Goal: Information Seeking & Learning: Find specific fact

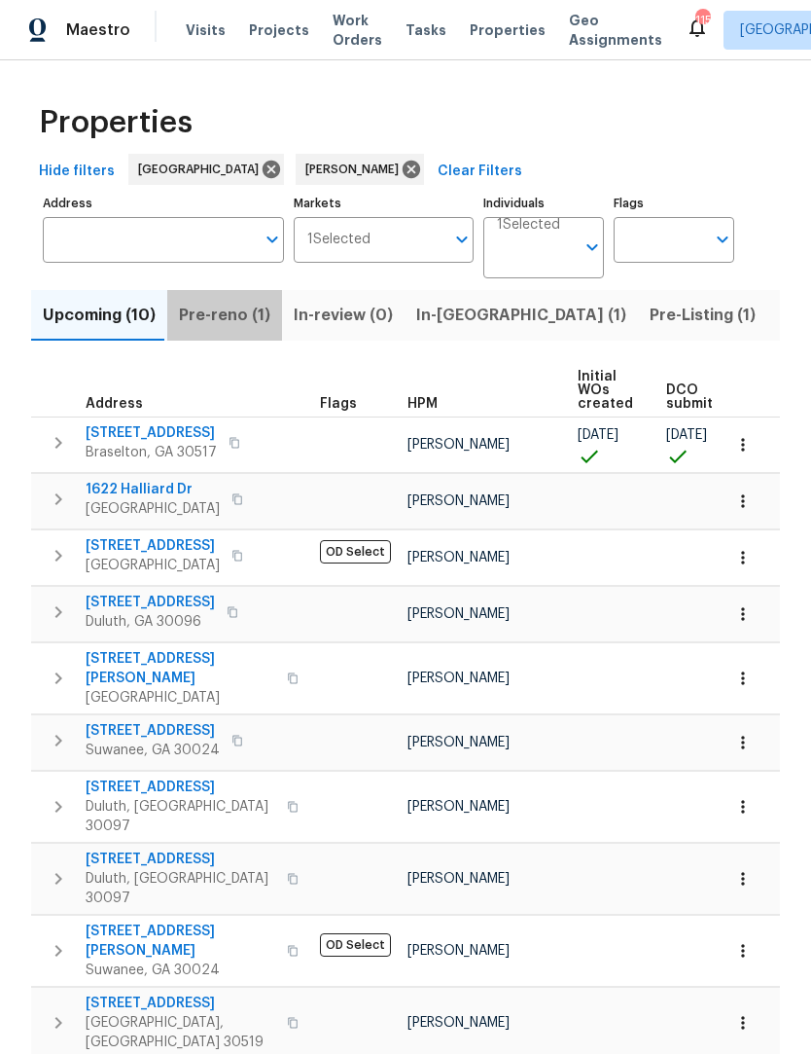
click at [234, 315] on span "Pre-reno (1)" at bounding box center [224, 316] width 91 height 27
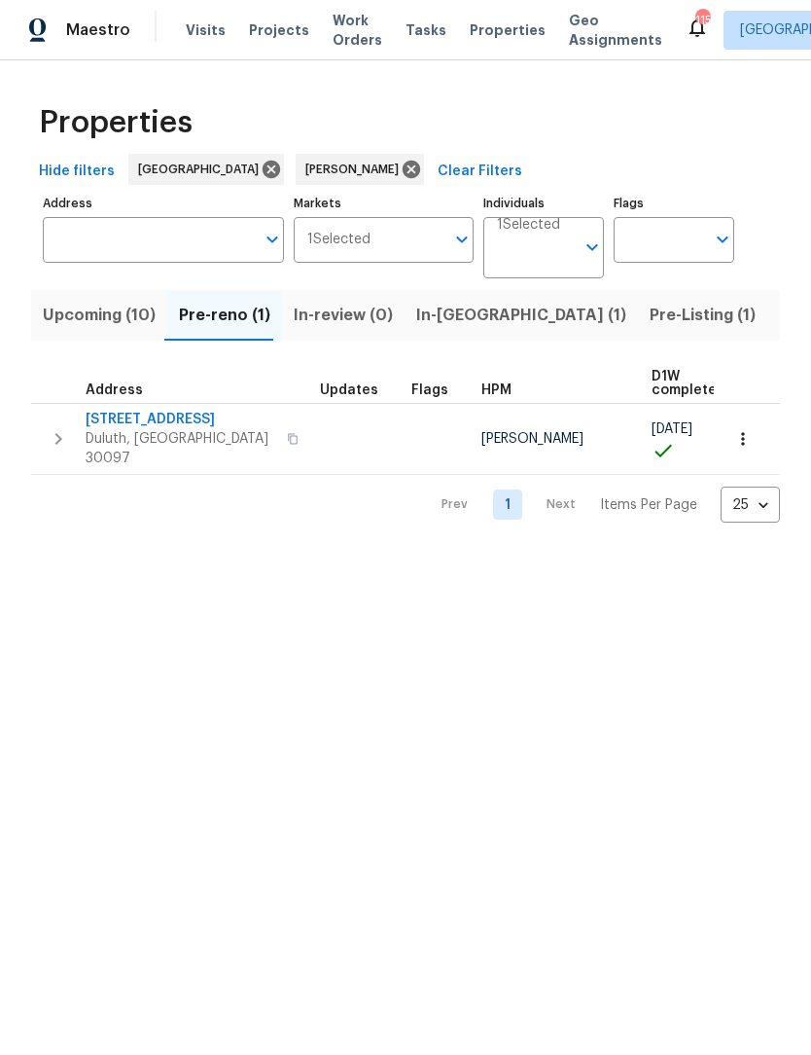
click at [742, 433] on icon "button" at bounding box center [742, 439] width 3 height 13
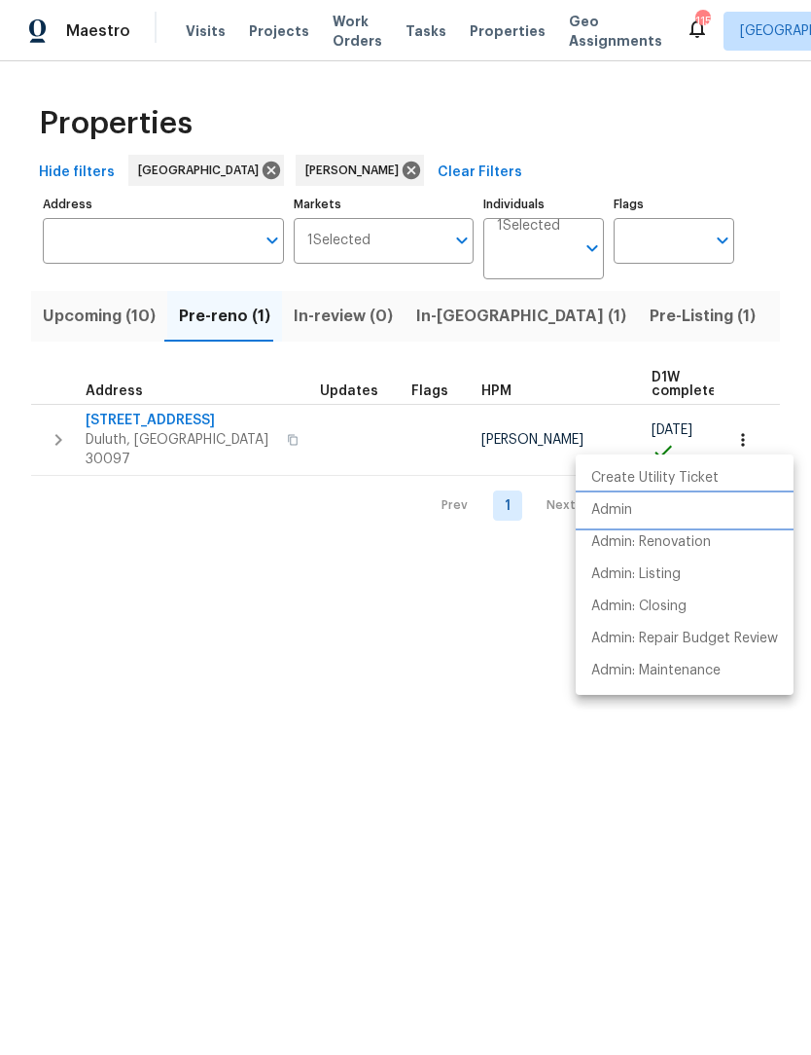
click at [632, 509] on p "Admin" at bounding box center [612, 510] width 41 height 20
click at [116, 321] on div at bounding box center [405, 527] width 811 height 1055
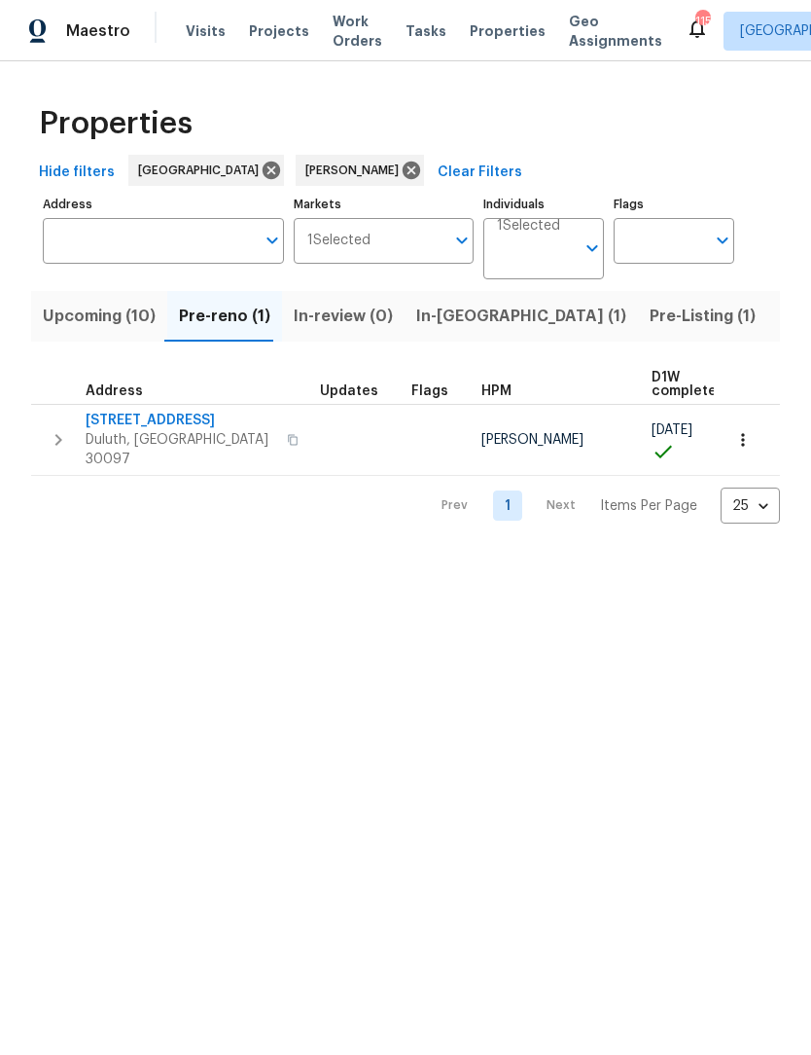
click at [104, 312] on span "Upcoming (10)" at bounding box center [99, 316] width 113 height 27
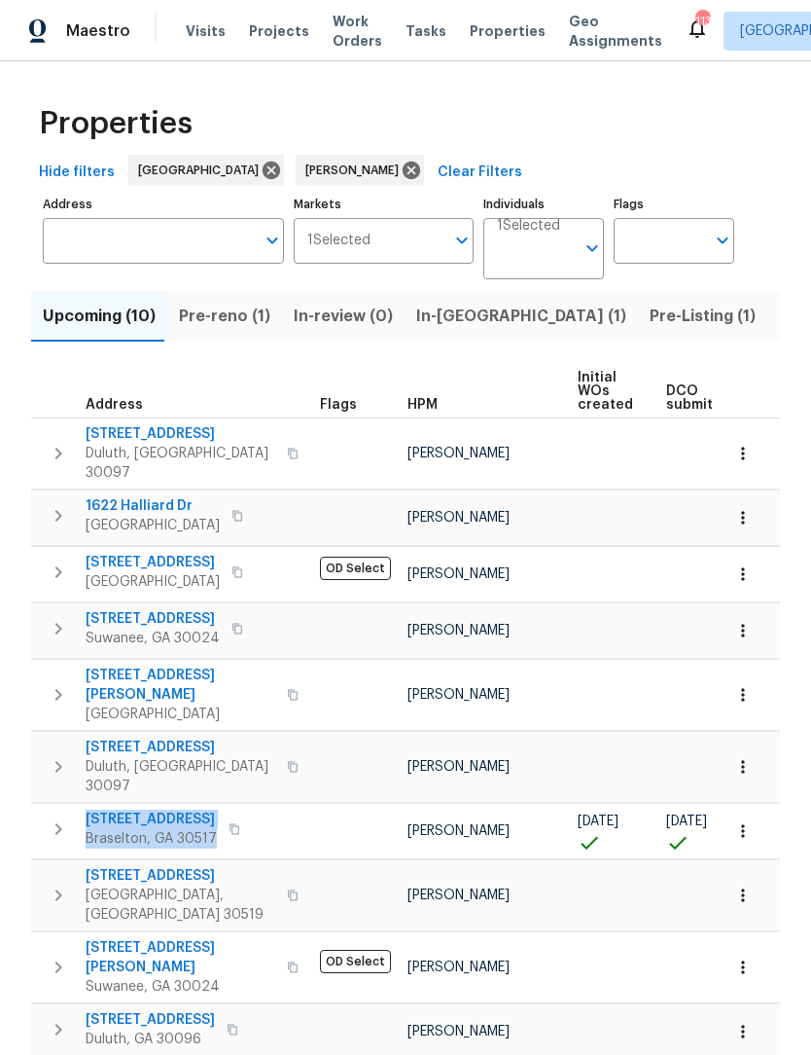
scroll to position [7, 0]
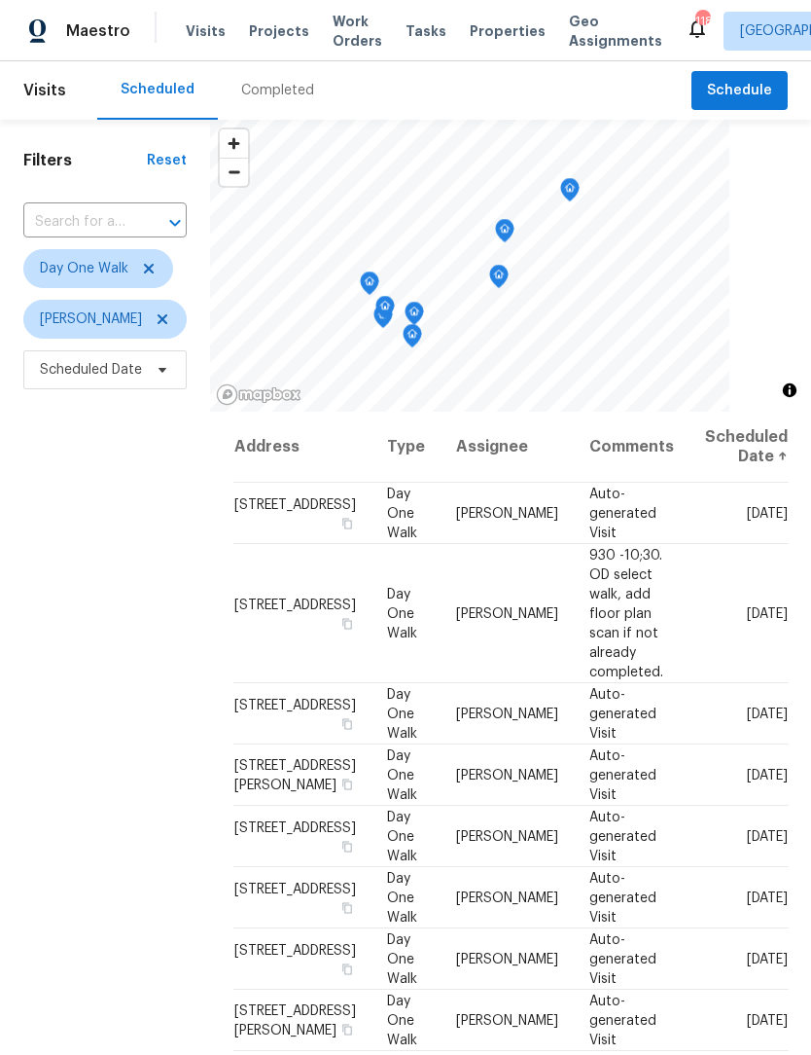
click at [283, 94] on div "Completed" at bounding box center [277, 90] width 73 height 19
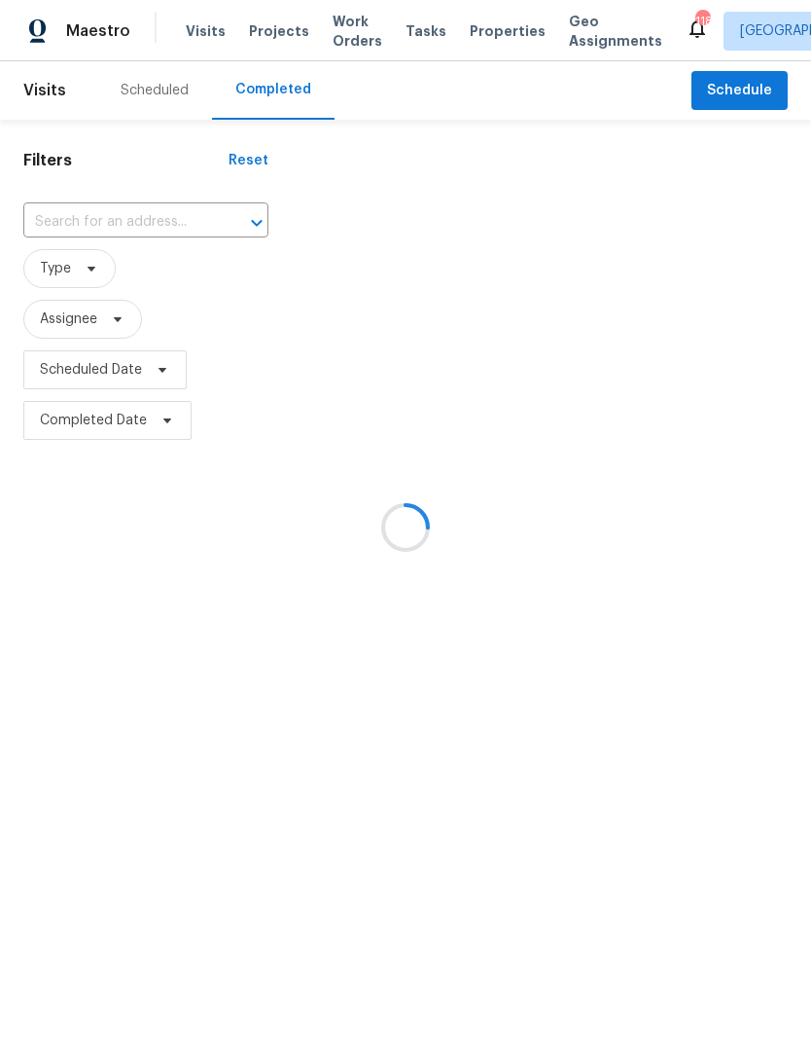
click at [218, 218] on div at bounding box center [243, 222] width 51 height 27
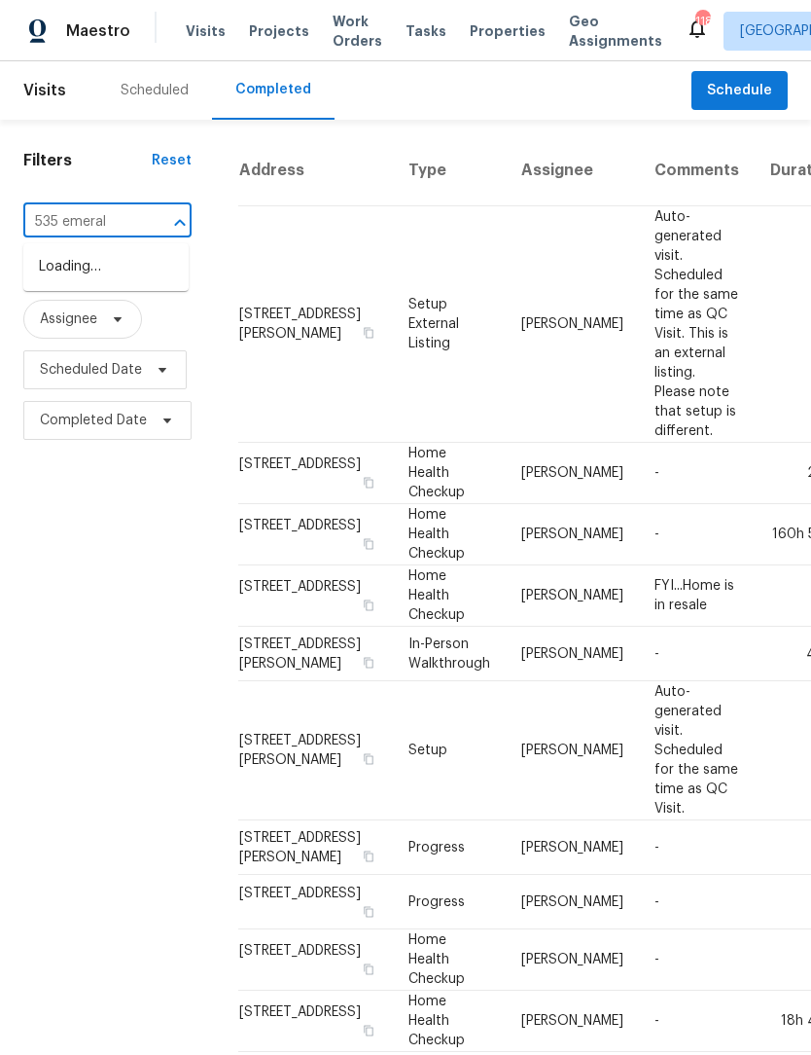
type input "535 emerald"
click at [121, 315] on li "535 Emerald Pkwy, Sugar Hill, GA 30518" at bounding box center [105, 299] width 165 height 32
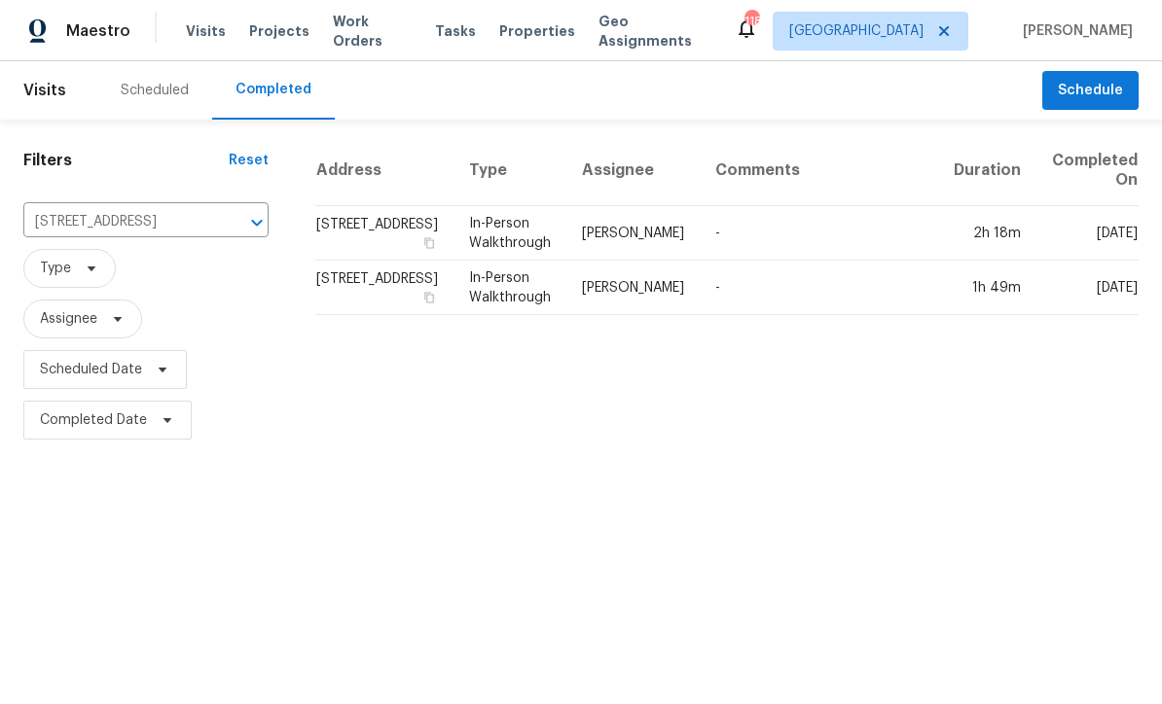
click at [377, 238] on td "535 Emerald Pkwy, Sugar Hill, GA 30518" at bounding box center [384, 233] width 138 height 54
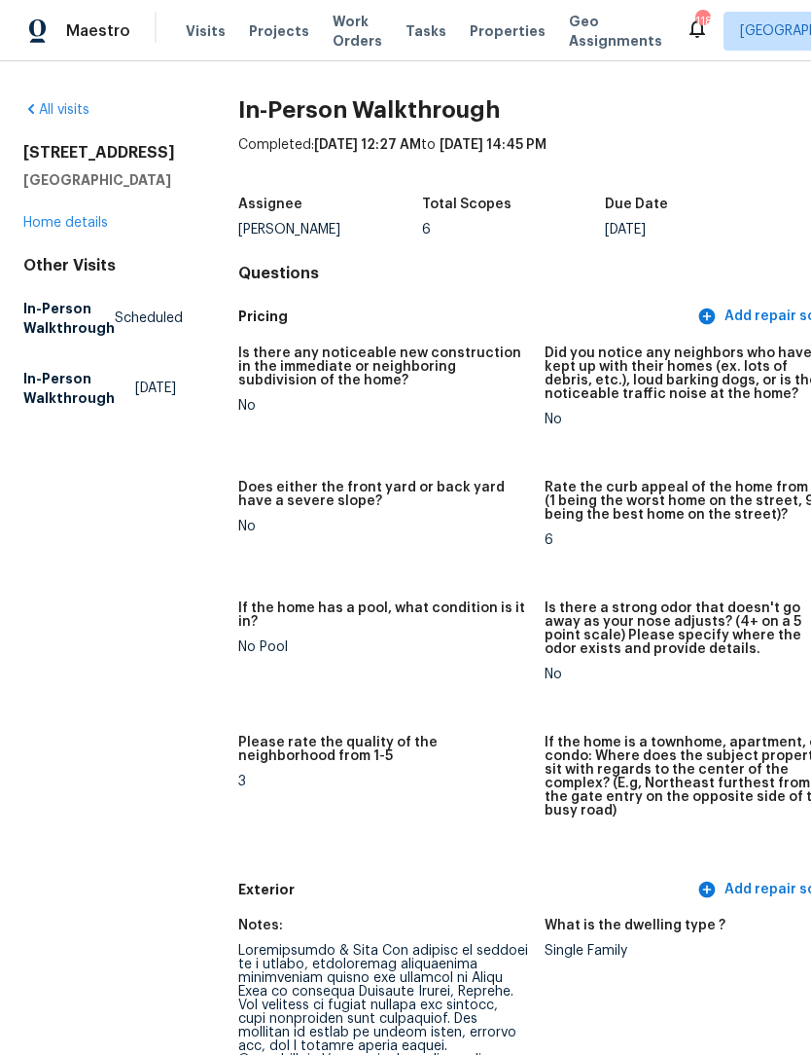
copy div "535 Emerald Pkwy Sugar Hill, GA 30518"
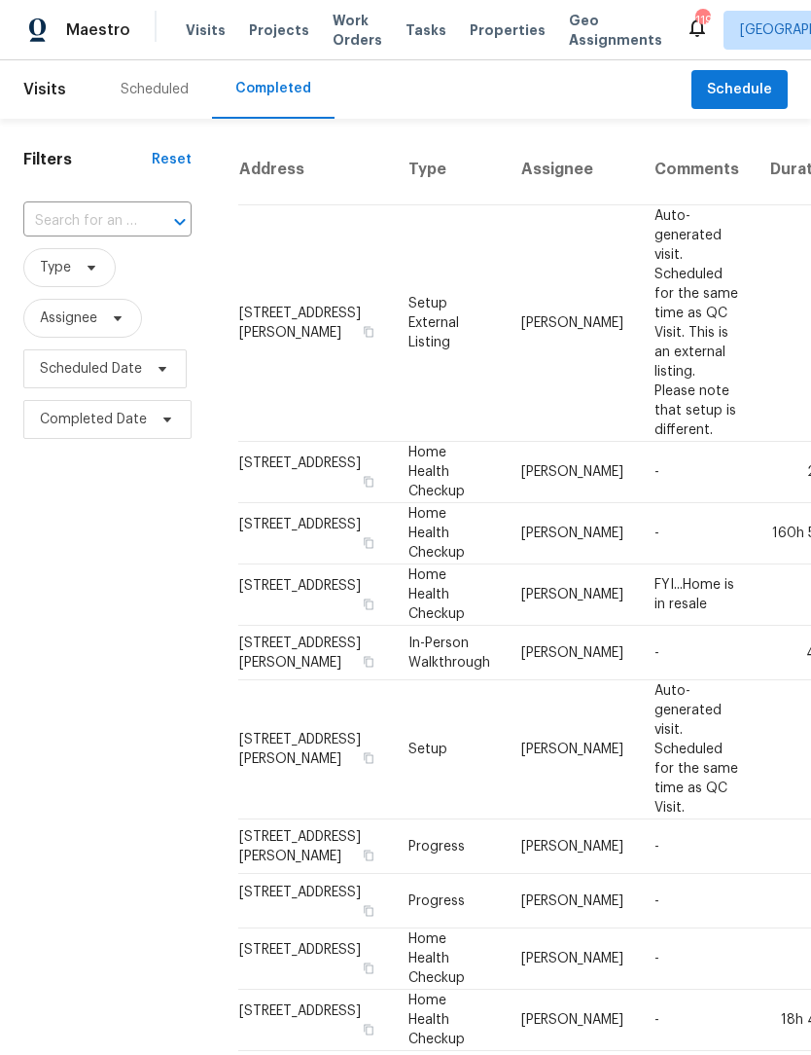
scroll to position [1, 0]
click at [115, 221] on input "text" at bounding box center [80, 222] width 114 height 30
type input "535 eme"
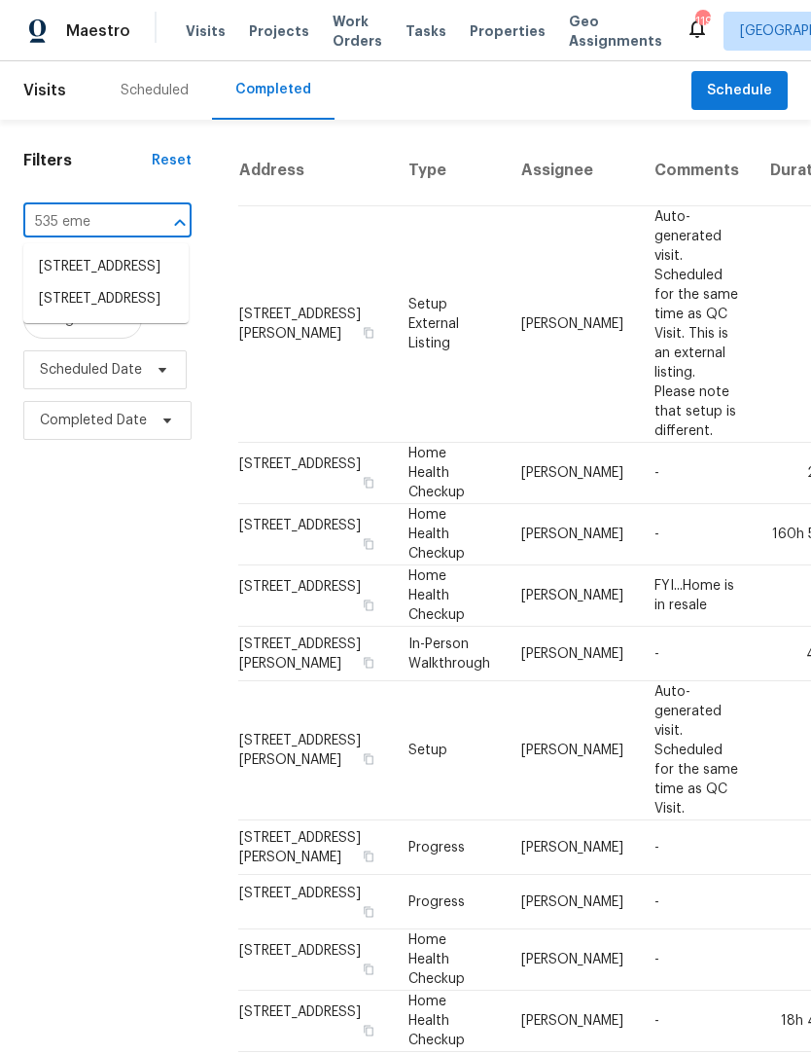
click at [112, 315] on li "[STREET_ADDRESS]" at bounding box center [105, 299] width 165 height 32
